Goal: Information Seeking & Learning: Learn about a topic

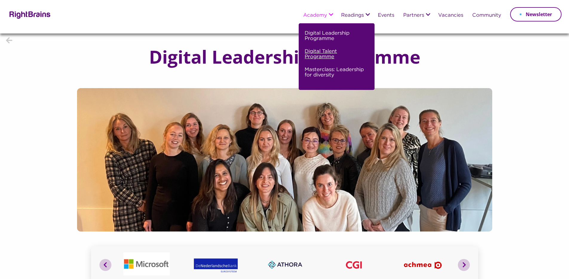
click at [317, 54] on link "Digital Talent Programme" at bounding box center [335, 56] width 62 height 18
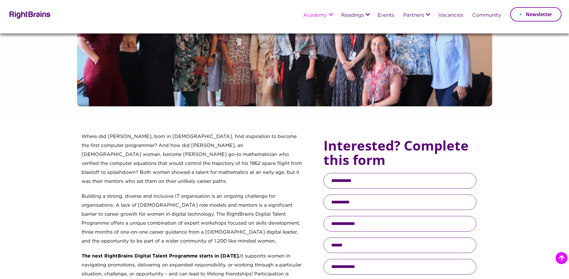
scroll to position [86, 0]
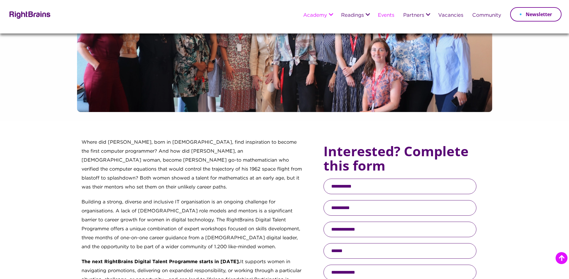
click at [388, 17] on link "Events" at bounding box center [386, 15] width 16 height 5
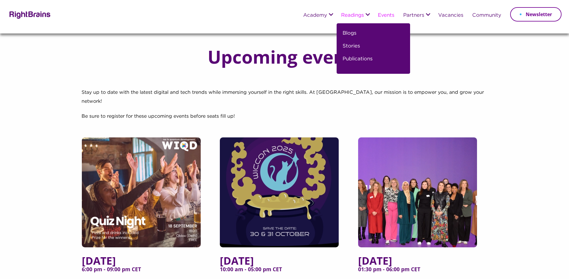
click at [351, 19] on li "Readings Blogs Stories Publications" at bounding box center [354, 16] width 37 height 16
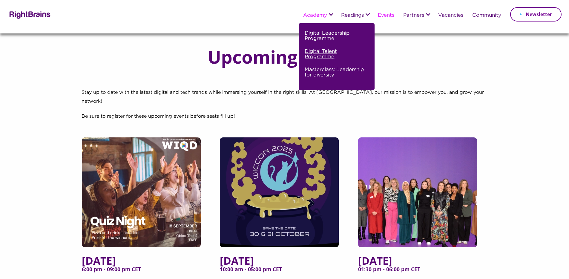
click at [320, 58] on link "Digital Talent Programme" at bounding box center [335, 56] width 62 height 18
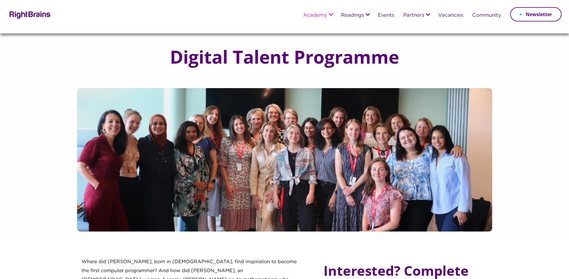
click at [57, 16] on div "Academy Digital Leadership Programme Digital Talent Programme Masterclass: Lead…" at bounding box center [284, 16] width 554 height 33
click at [35, 12] on img at bounding box center [28, 14] width 43 height 9
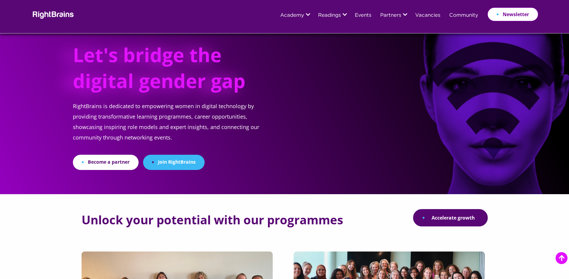
scroll to position [166, 0]
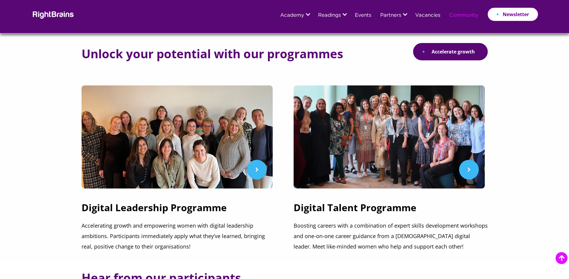
click at [463, 17] on link "Community" at bounding box center [463, 15] width 29 height 5
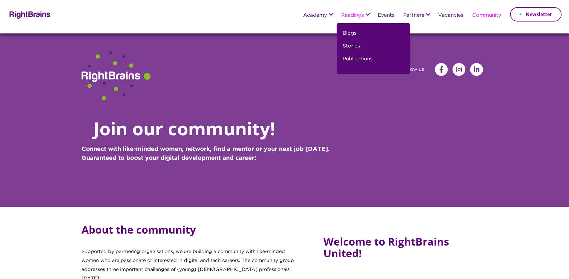
click at [353, 46] on link "Stories" at bounding box center [350, 48] width 17 height 13
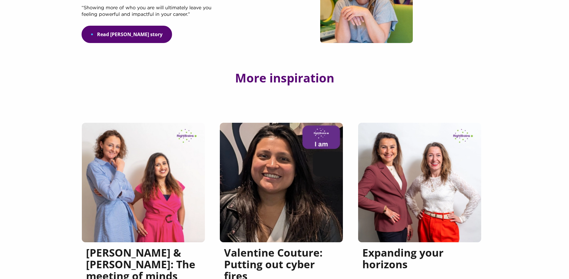
scroll to position [155, 0]
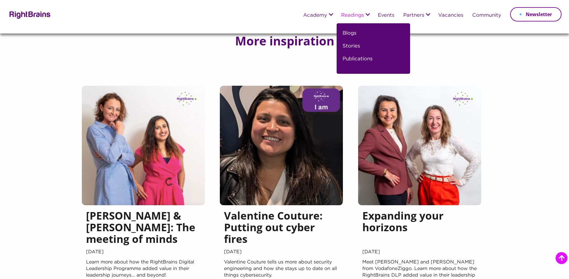
click at [363, 12] on li "Readings Blogs Stories Publications" at bounding box center [354, 16] width 37 height 16
click at [348, 35] on link "Blogs" at bounding box center [349, 35] width 14 height 13
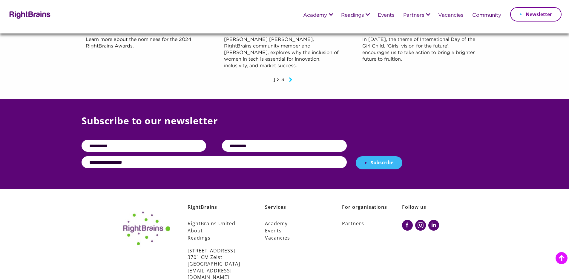
scroll to position [664, 0]
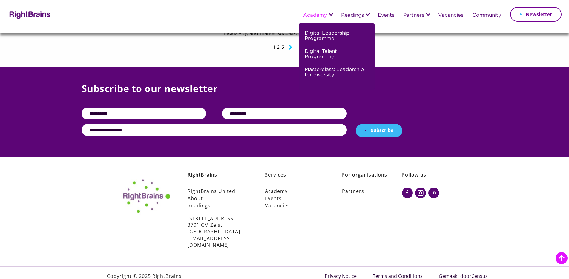
click at [316, 56] on link "Digital Talent Programme" at bounding box center [335, 56] width 62 height 18
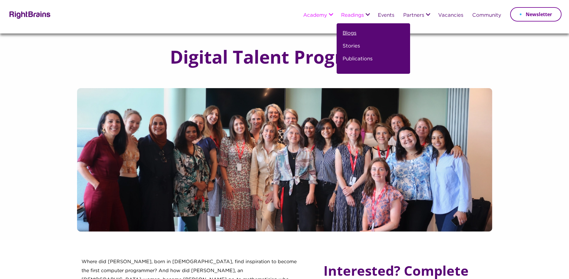
click at [351, 30] on link "Blogs" at bounding box center [349, 35] width 14 height 13
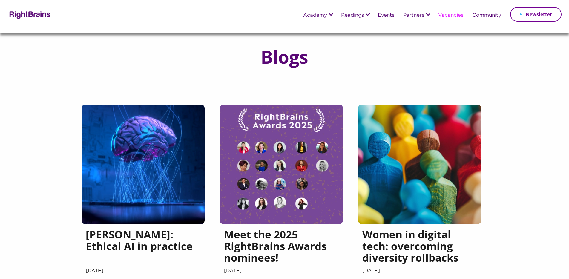
click at [451, 16] on link "Vacancies" at bounding box center [450, 15] width 25 height 5
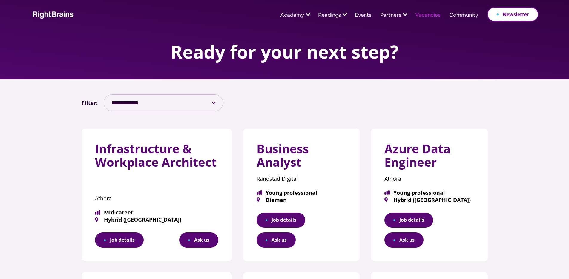
click at [29, 15] on div "Academy Digital Leadership Programme Digital Talent Programme Masterclass: Lead…" at bounding box center [284, 16] width 516 height 33
click at [42, 16] on img at bounding box center [52, 14] width 43 height 9
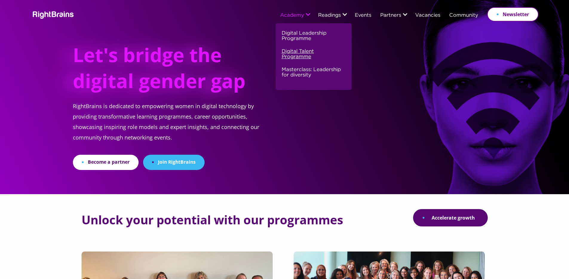
click at [308, 52] on link "Digital Talent Programme" at bounding box center [312, 56] width 62 height 18
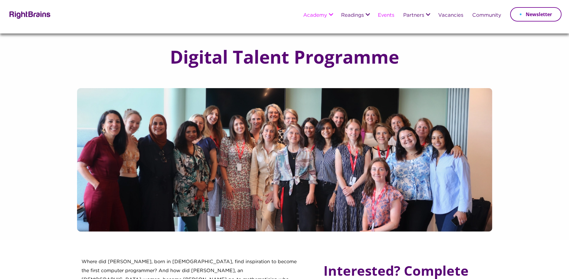
click at [379, 17] on link "Events" at bounding box center [386, 15] width 16 height 5
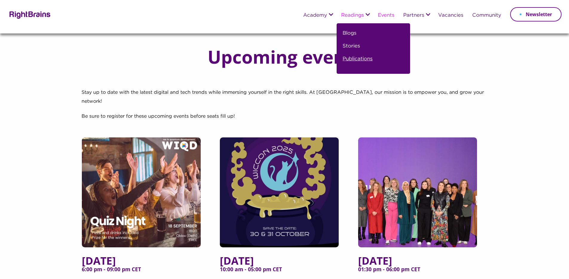
click at [350, 60] on link "Publications" at bounding box center [357, 61] width 30 height 13
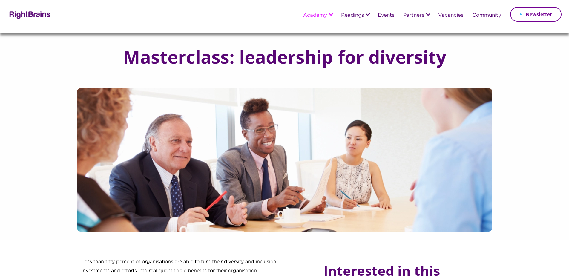
scroll to position [19, 0]
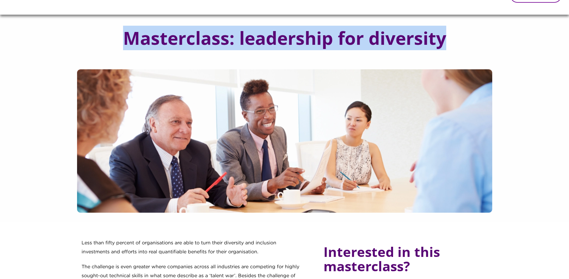
drag, startPoint x: 456, startPoint y: 37, endPoint x: 113, endPoint y: 35, distance: 342.6
click at [103, 36] on div "Masterclass: leadership for diversity" at bounding box center [284, 42] width 569 height 55
copy h1 "Masterclass: leadership for diversity"
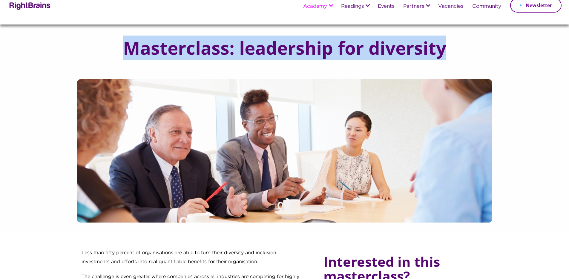
scroll to position [0, 0]
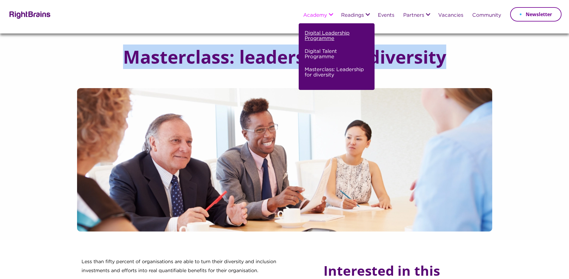
click at [309, 41] on link "Digital Leadership Programme" at bounding box center [335, 38] width 62 height 18
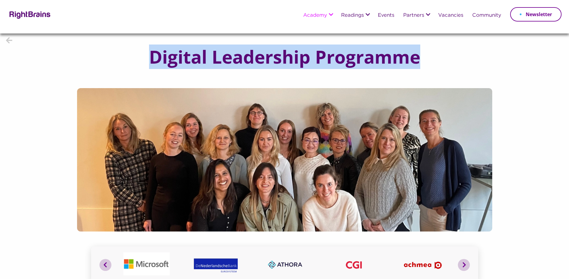
drag, startPoint x: 141, startPoint y: 57, endPoint x: 424, endPoint y: 54, distance: 283.8
click at [424, 54] on h1 "Digital Leadership Programme" at bounding box center [284, 57] width 295 height 20
copy h1 "Digital Leadership Programme"
